Goal: Information Seeking & Learning: Learn about a topic

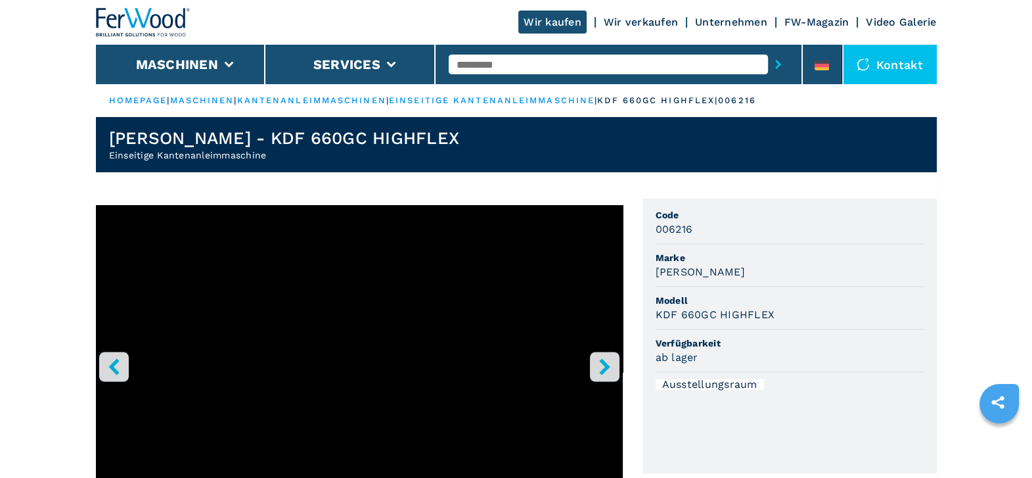
click at [604, 365] on icon "right-button" at bounding box center [604, 366] width 11 height 16
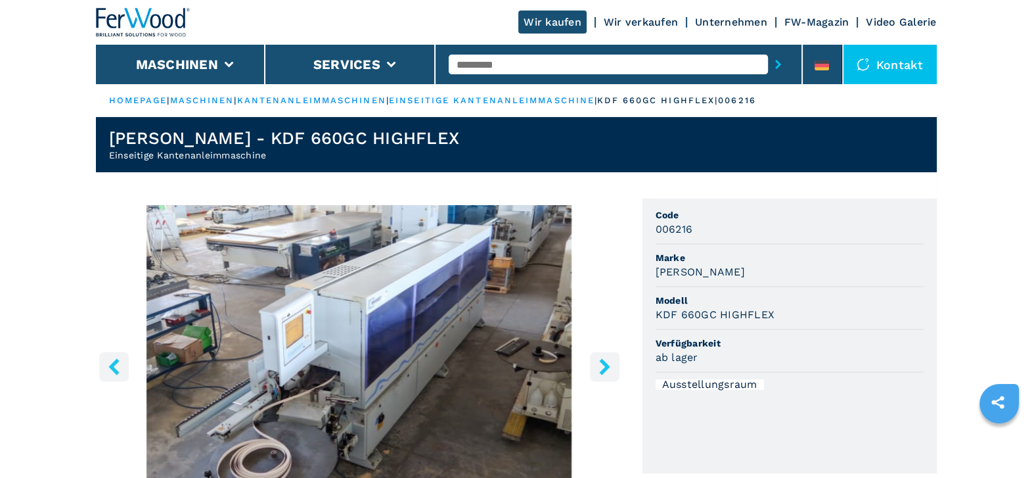
click at [604, 365] on icon "right-button" at bounding box center [604, 366] width 11 height 16
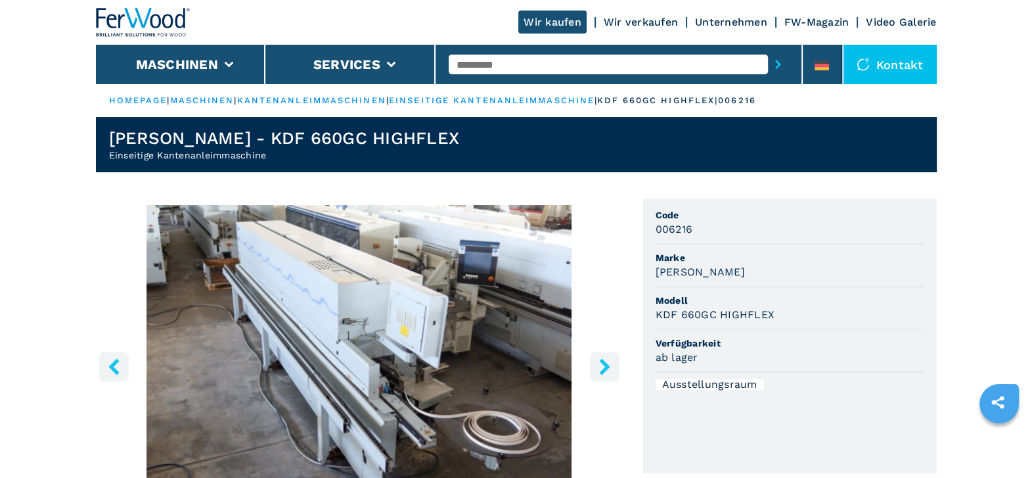
click at [604, 365] on icon "right-button" at bounding box center [604, 366] width 11 height 16
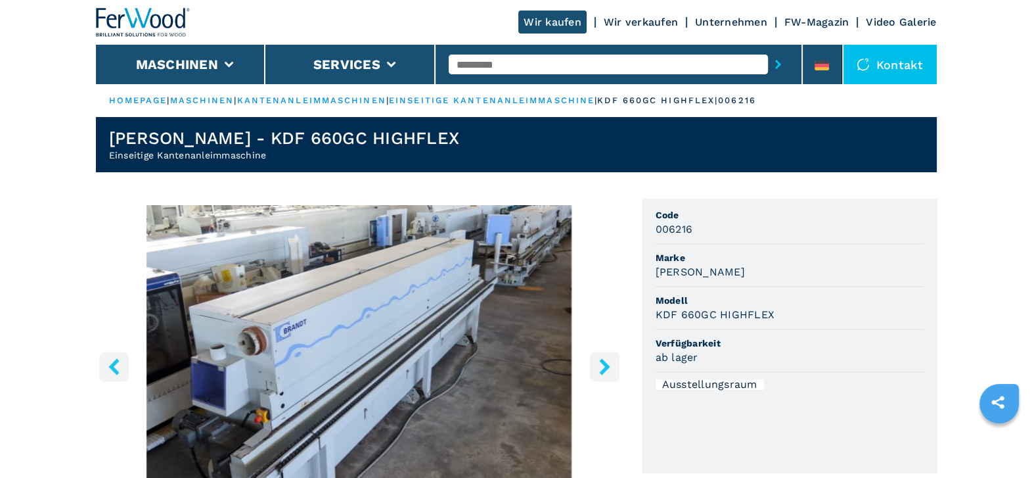
click at [604, 363] on icon "right-button" at bounding box center [604, 366] width 11 height 16
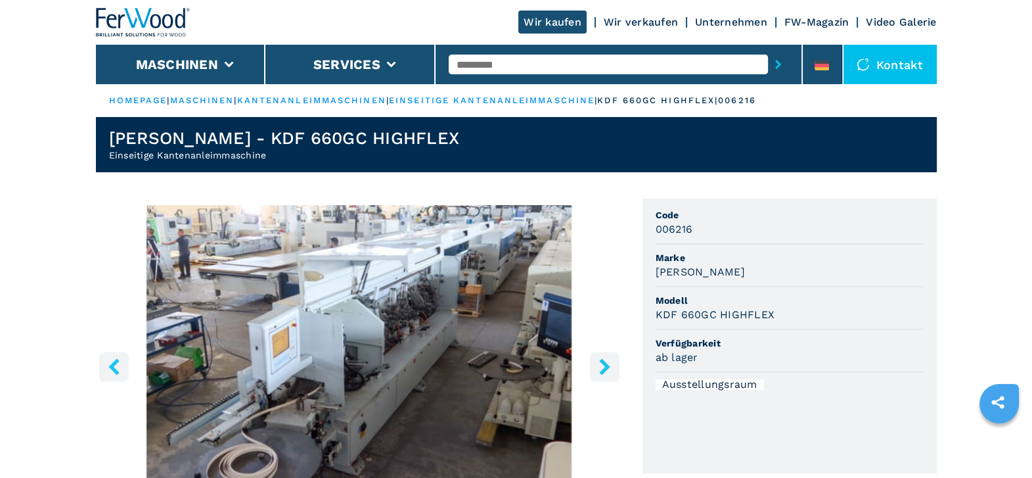
click at [604, 363] on icon "right-button" at bounding box center [604, 366] width 11 height 16
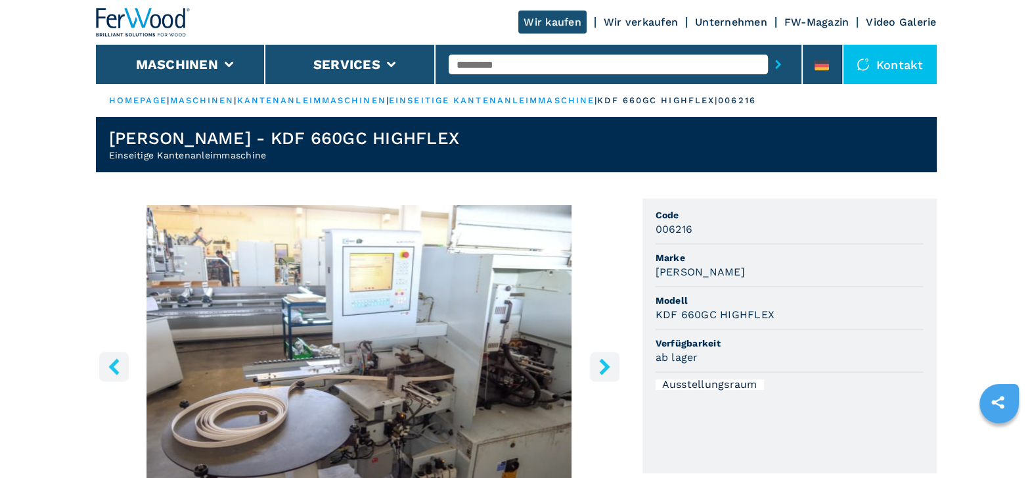
click at [604, 363] on icon "right-button" at bounding box center [604, 366] width 11 height 16
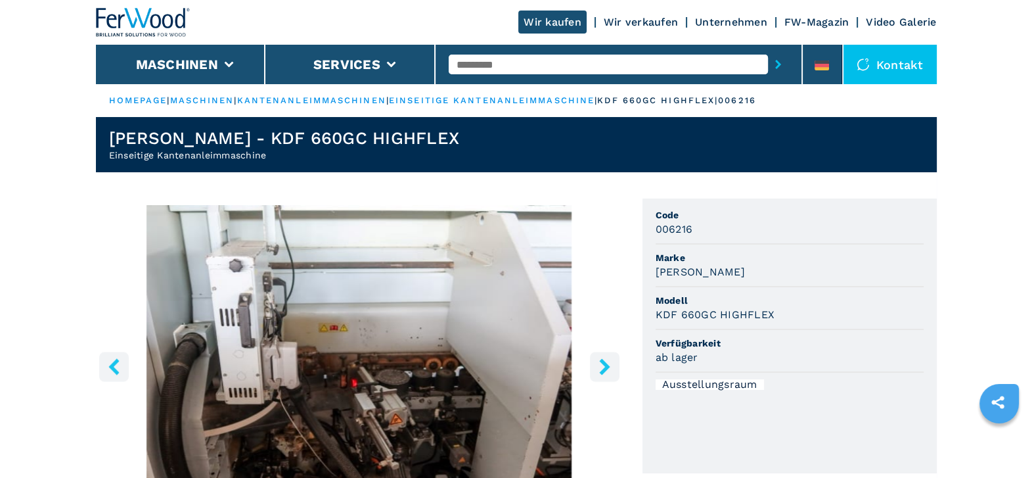
click at [604, 363] on icon "right-button" at bounding box center [604, 366] width 11 height 16
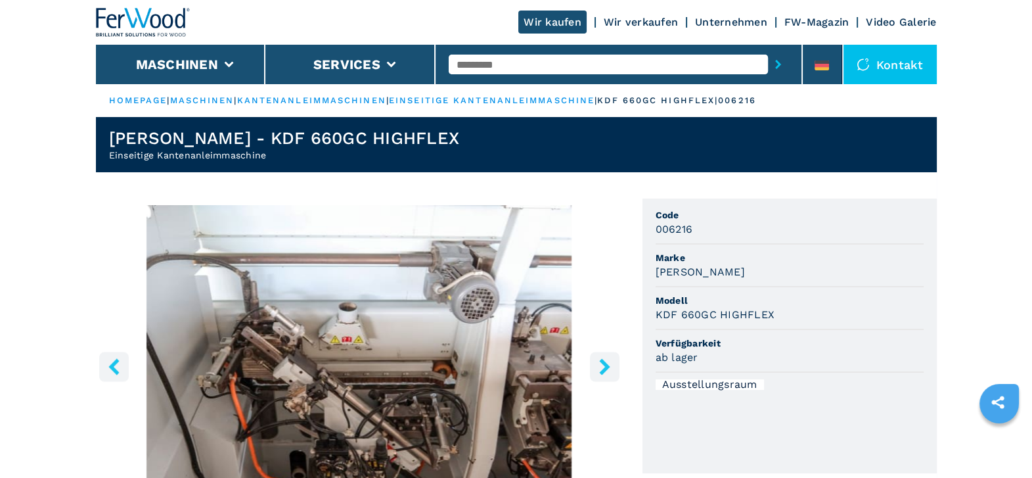
click at [604, 363] on icon "right-button" at bounding box center [604, 366] width 11 height 16
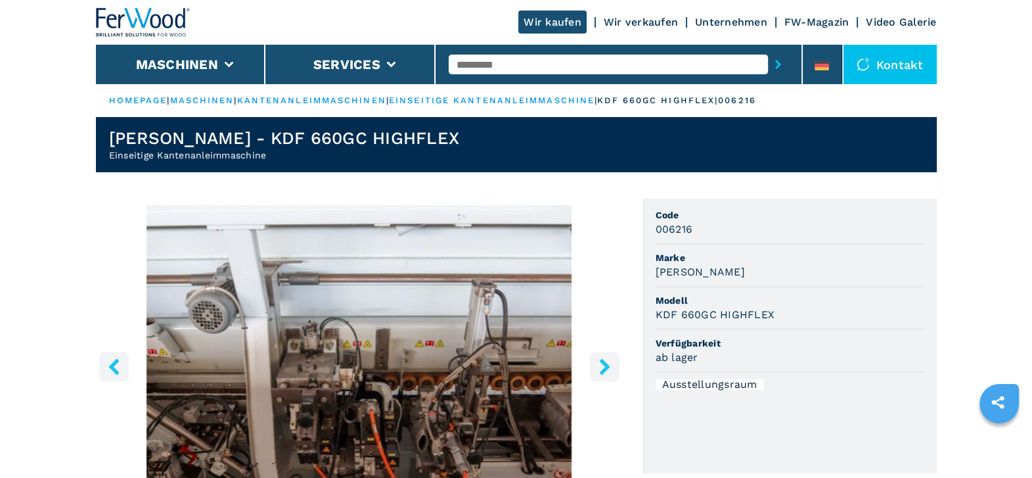
click at [604, 362] on icon "right-button" at bounding box center [604, 366] width 11 height 16
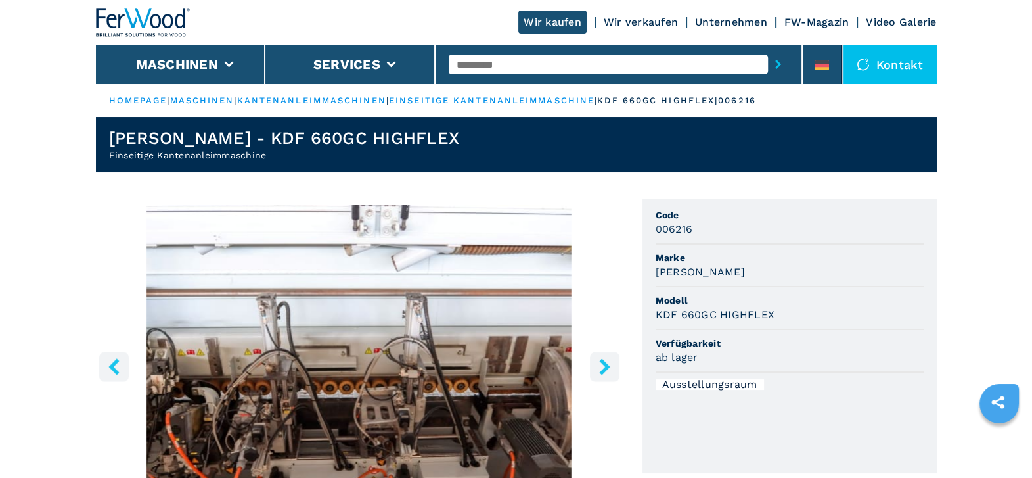
click at [604, 362] on icon "right-button" at bounding box center [604, 366] width 11 height 16
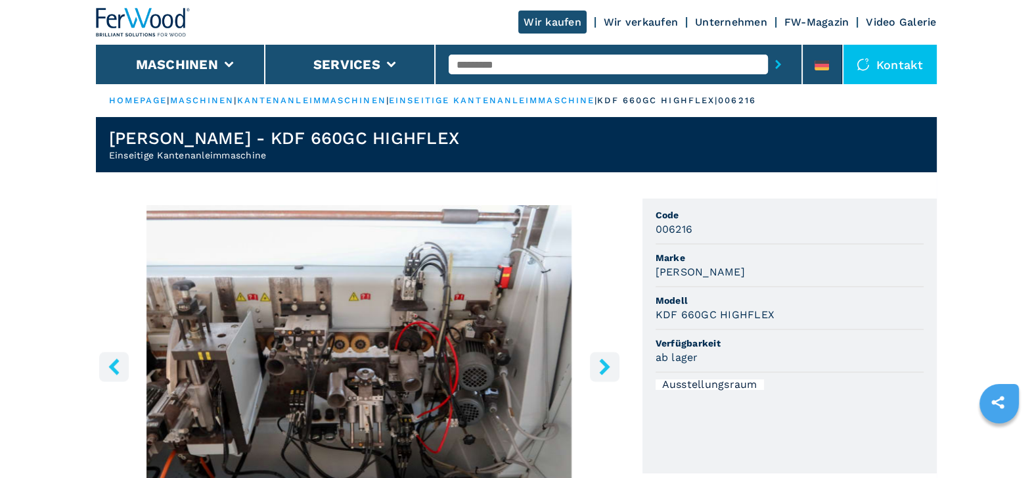
click at [606, 366] on icon "right-button" at bounding box center [604, 366] width 11 height 16
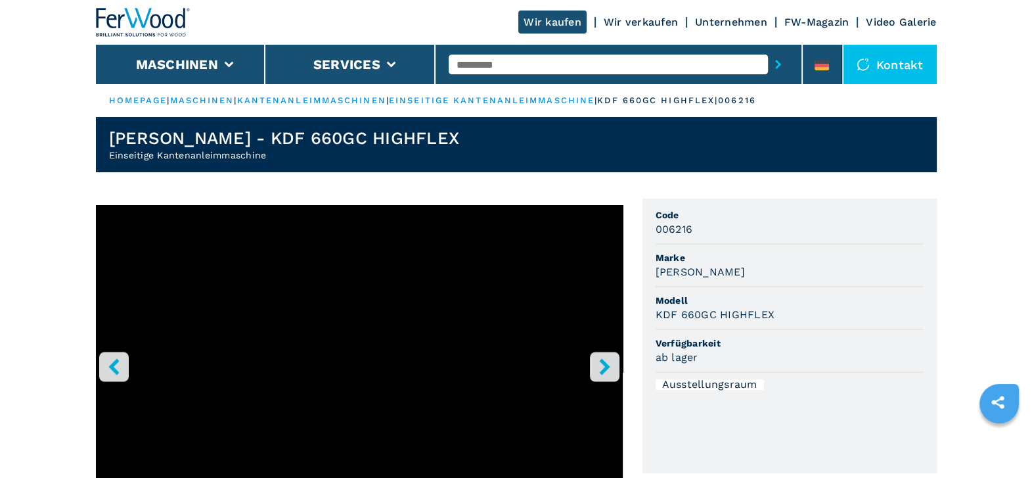
click at [606, 366] on icon "right-button" at bounding box center [604, 366] width 11 height 16
click at [604, 370] on icon "right-button" at bounding box center [604, 366] width 11 height 16
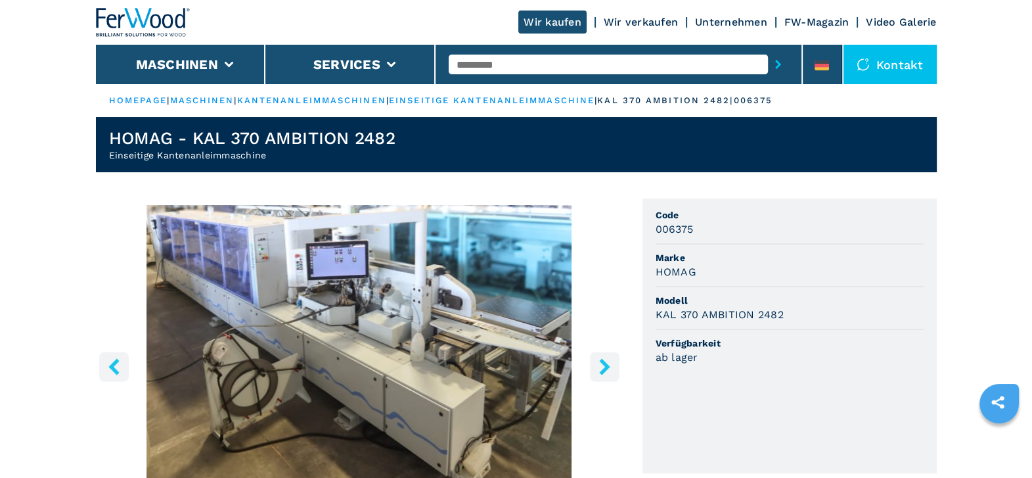
click at [604, 370] on icon "right-button" at bounding box center [604, 366] width 11 height 16
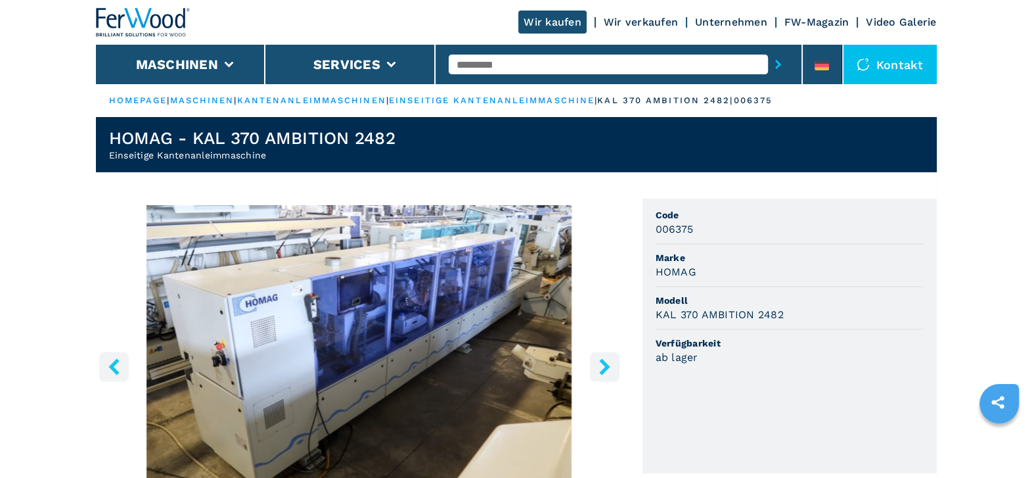
click at [604, 370] on icon "right-button" at bounding box center [604, 366] width 11 height 16
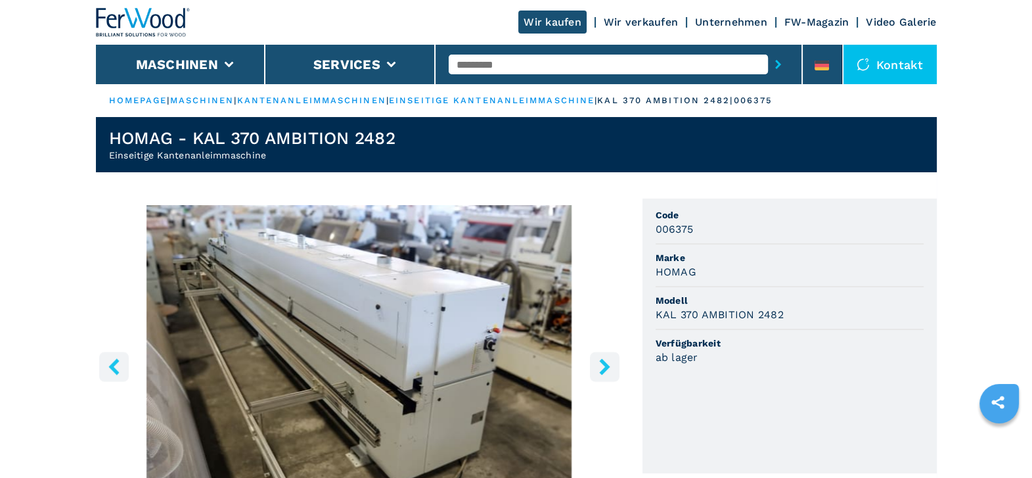
click at [604, 370] on icon "right-button" at bounding box center [604, 366] width 11 height 16
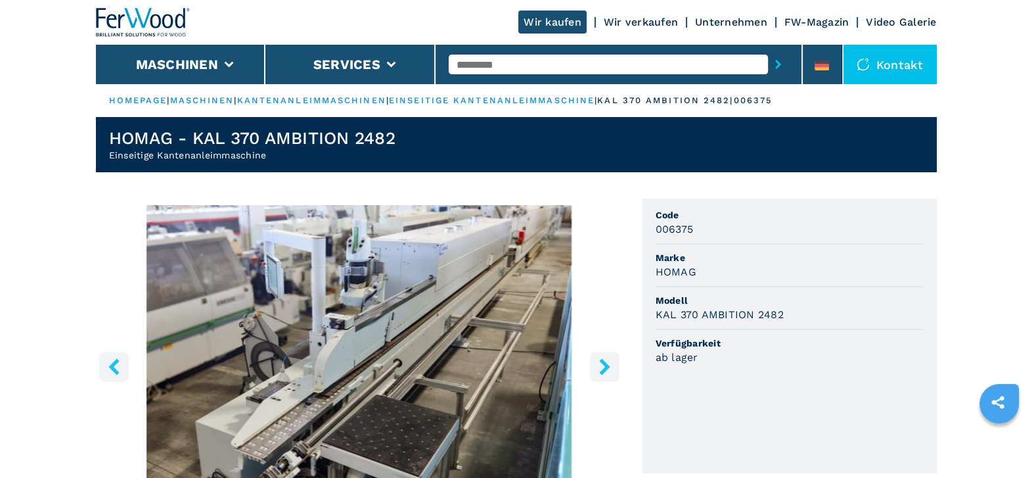
click at [604, 370] on icon "right-button" at bounding box center [604, 366] width 11 height 16
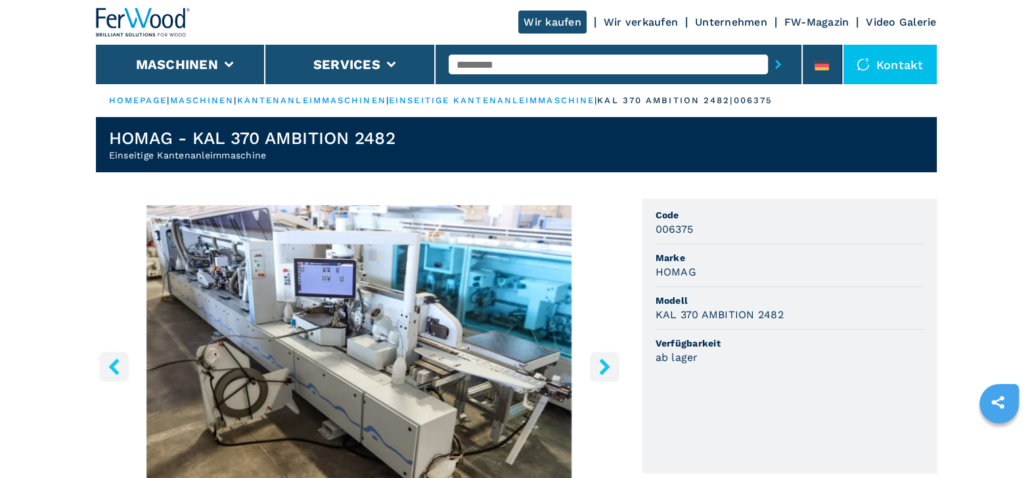
click at [604, 370] on icon "right-button" at bounding box center [604, 366] width 11 height 16
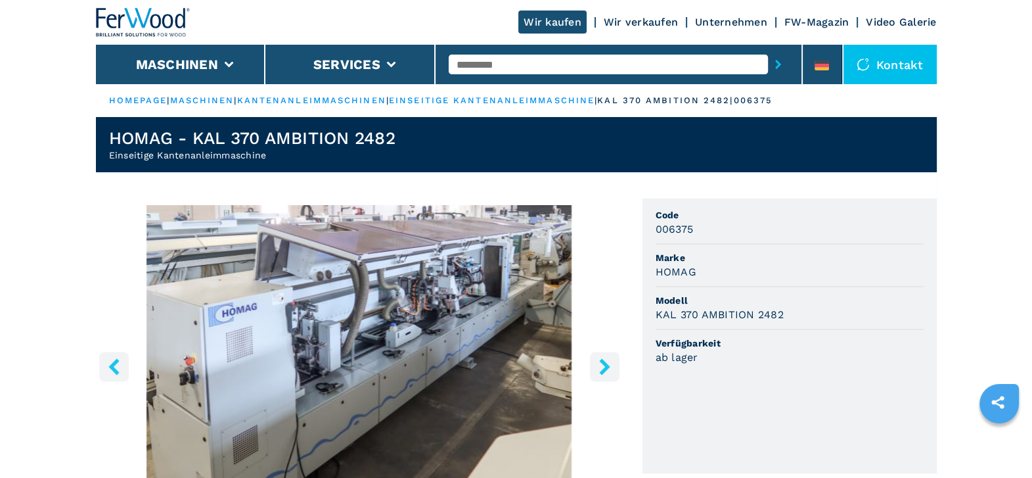
click at [604, 370] on icon "right-button" at bounding box center [604, 366] width 11 height 16
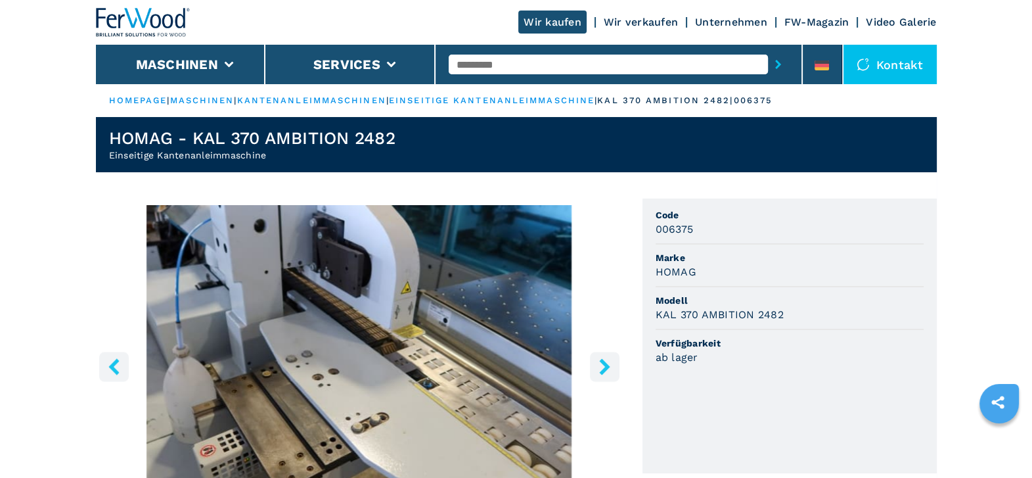
click at [604, 369] on icon "right-button" at bounding box center [604, 366] width 11 height 16
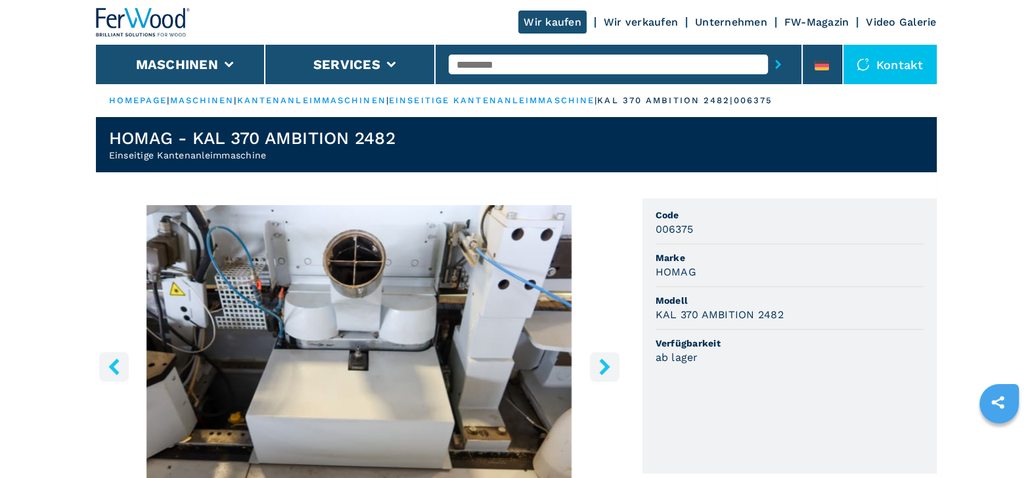
click at [604, 369] on icon "right-button" at bounding box center [604, 366] width 11 height 16
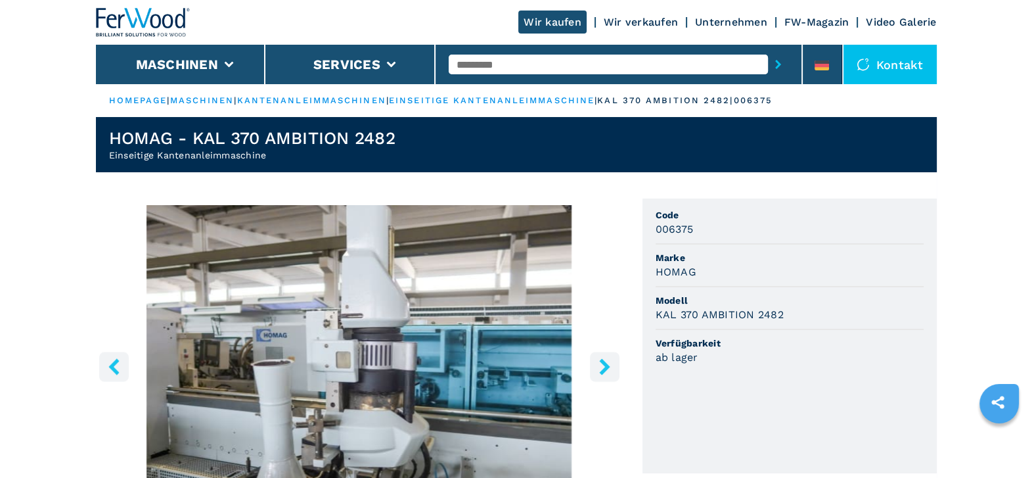
click at [604, 369] on icon "right-button" at bounding box center [604, 366] width 11 height 16
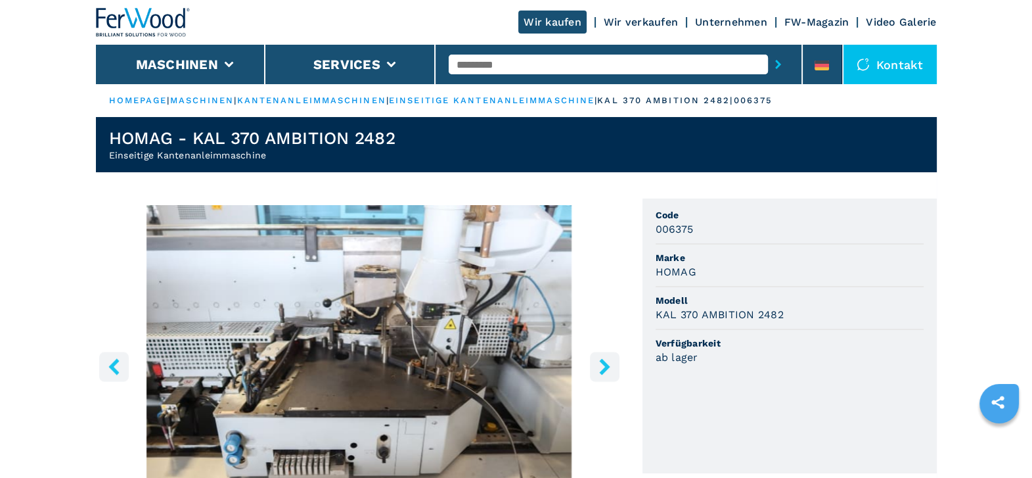
click at [604, 369] on icon "right-button" at bounding box center [604, 366] width 11 height 16
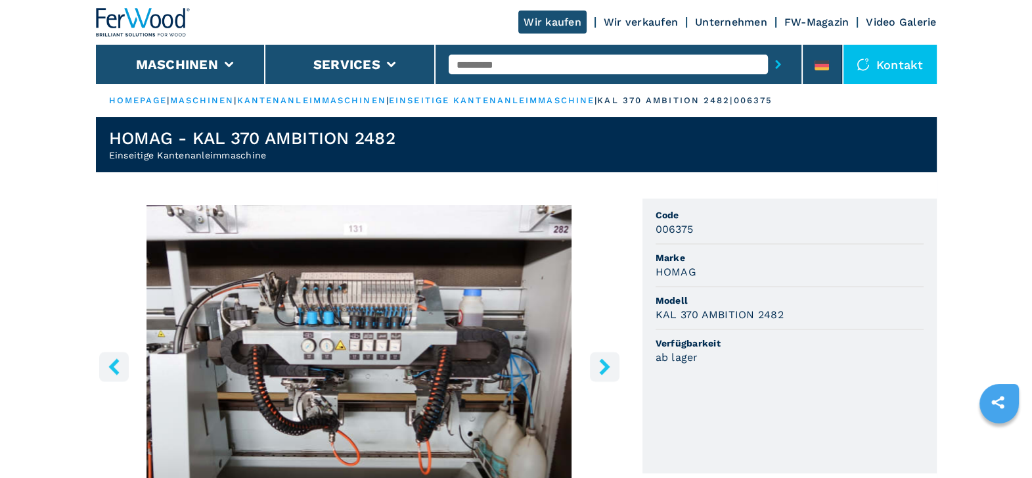
click at [114, 367] on icon "left-button" at bounding box center [113, 366] width 11 height 16
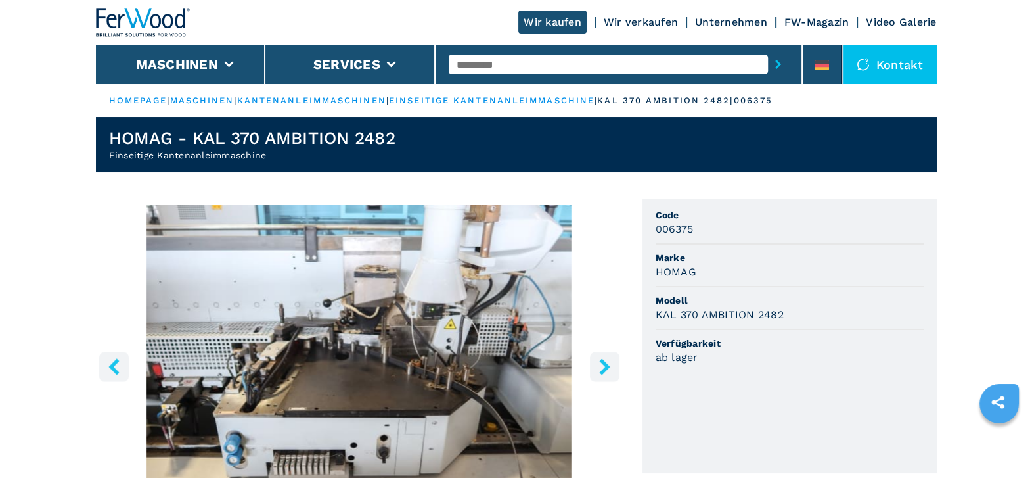
click at [605, 363] on icon "right-button" at bounding box center [604, 366] width 11 height 16
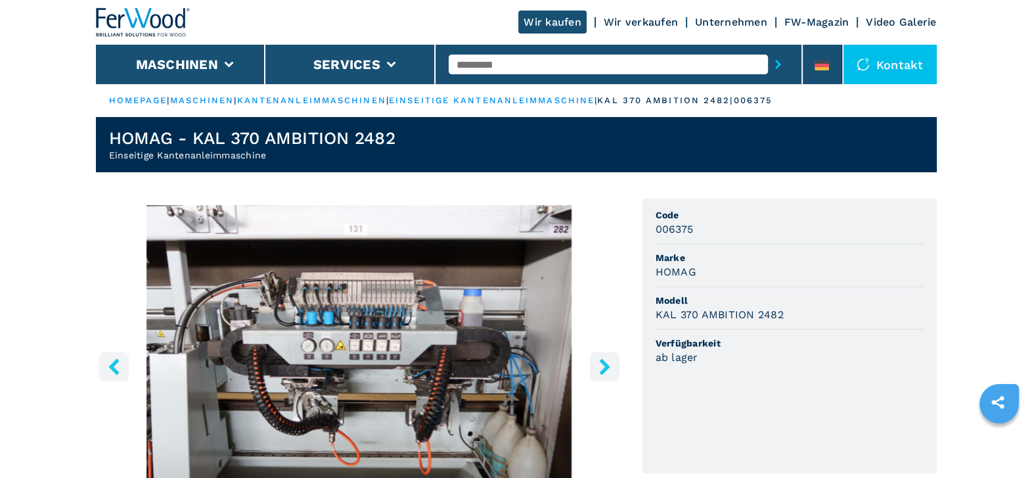
click at [605, 363] on icon "right-button" at bounding box center [604, 366] width 11 height 16
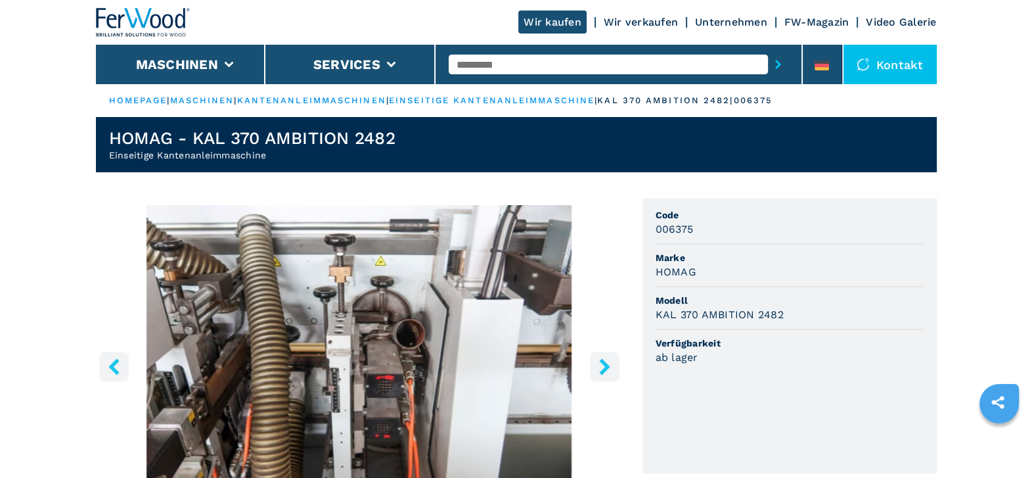
click at [605, 363] on icon "right-button" at bounding box center [604, 366] width 11 height 16
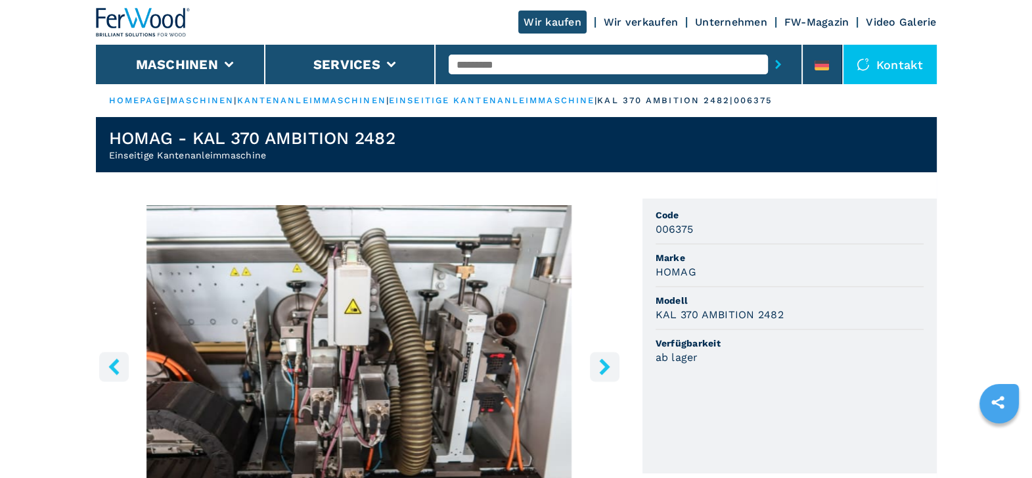
click at [605, 363] on icon "right-button" at bounding box center [604, 366] width 11 height 16
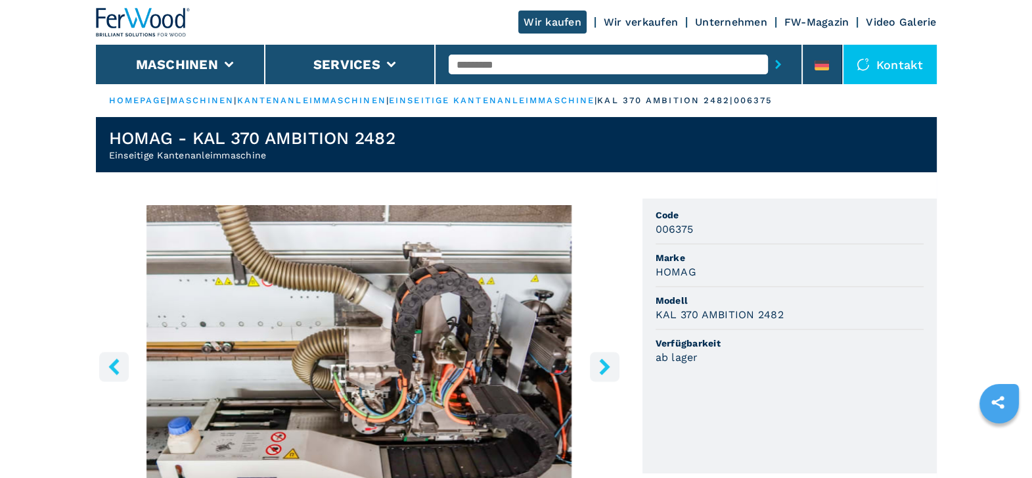
click at [605, 363] on icon "right-button" at bounding box center [604, 366] width 11 height 16
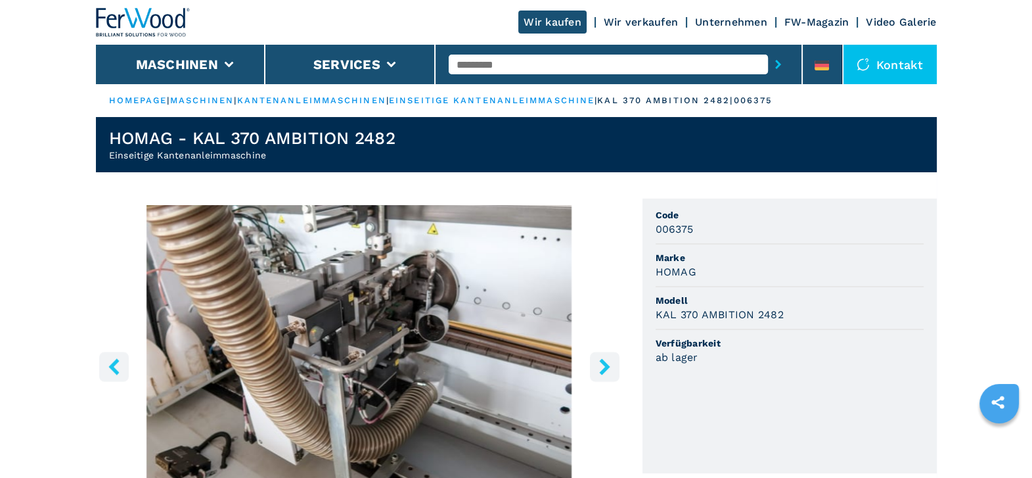
click at [605, 363] on icon "right-button" at bounding box center [604, 366] width 11 height 16
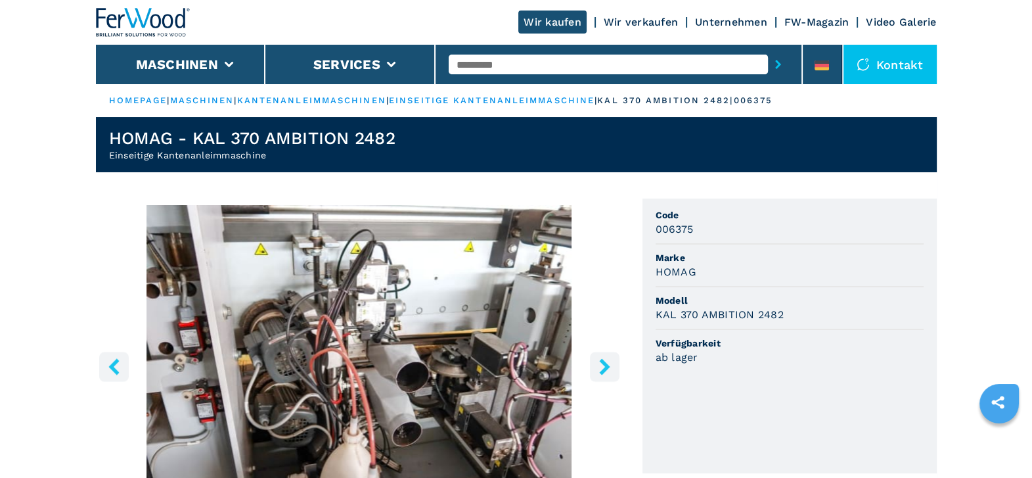
click at [605, 363] on icon "right-button" at bounding box center [604, 366] width 11 height 16
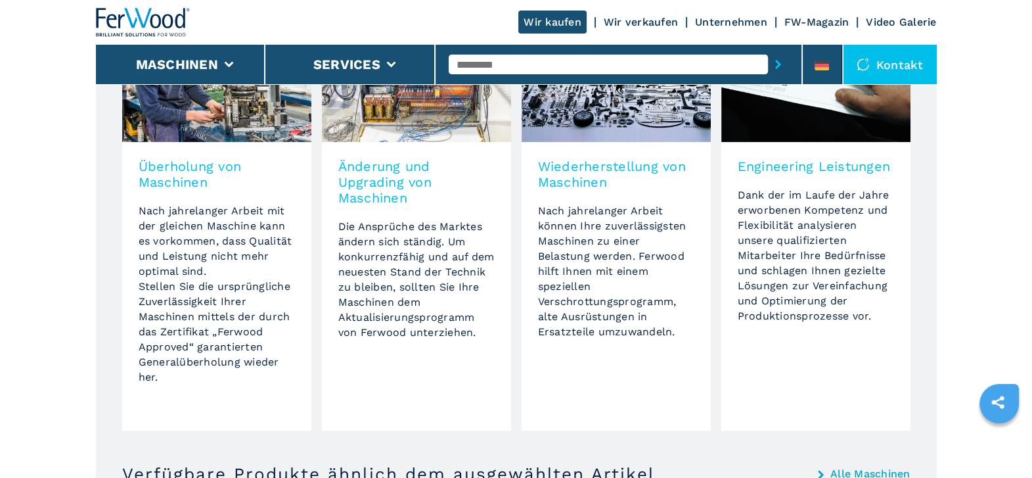
scroll to position [1011, 0]
